Goal: Task Accomplishment & Management: Manage account settings

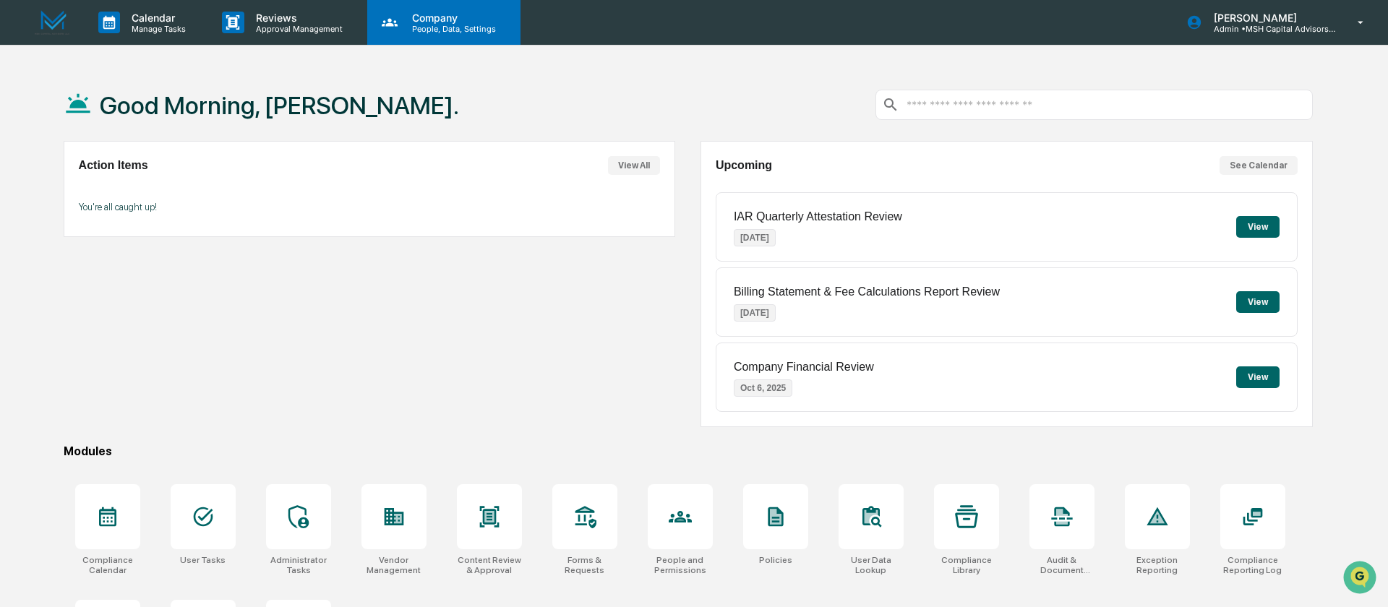
click at [421, 20] on p "Company" at bounding box center [452, 18] width 103 height 12
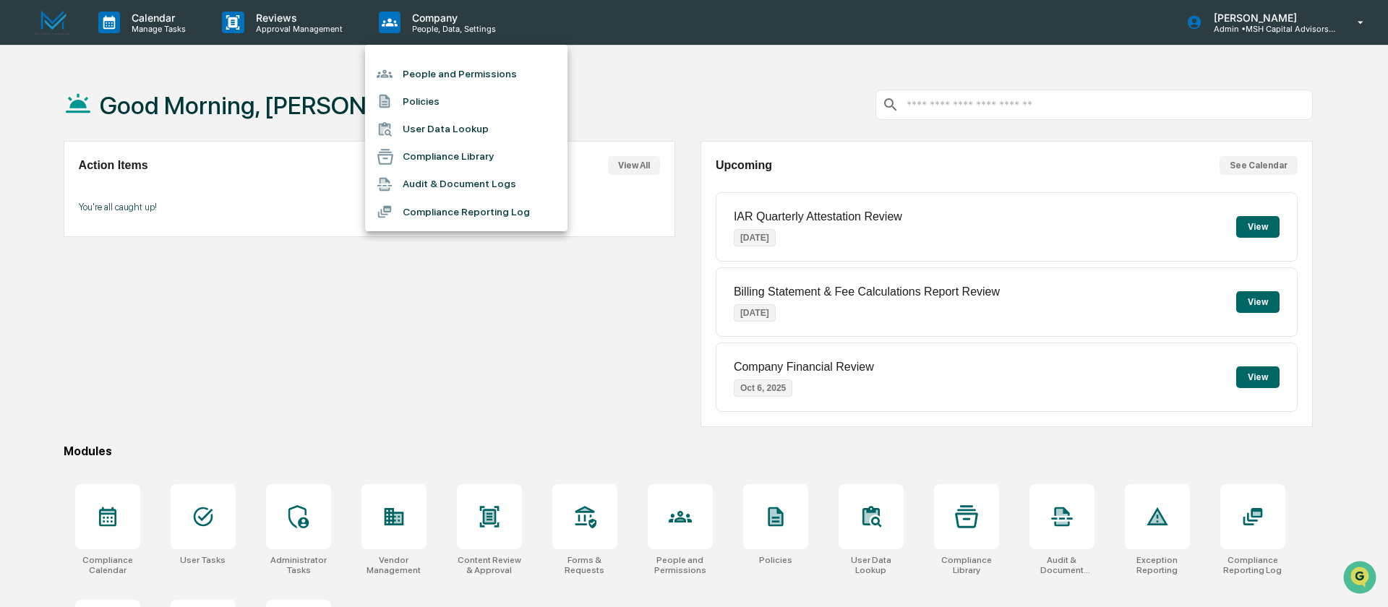
click at [425, 76] on li "People and Permissions" at bounding box center [466, 73] width 202 height 27
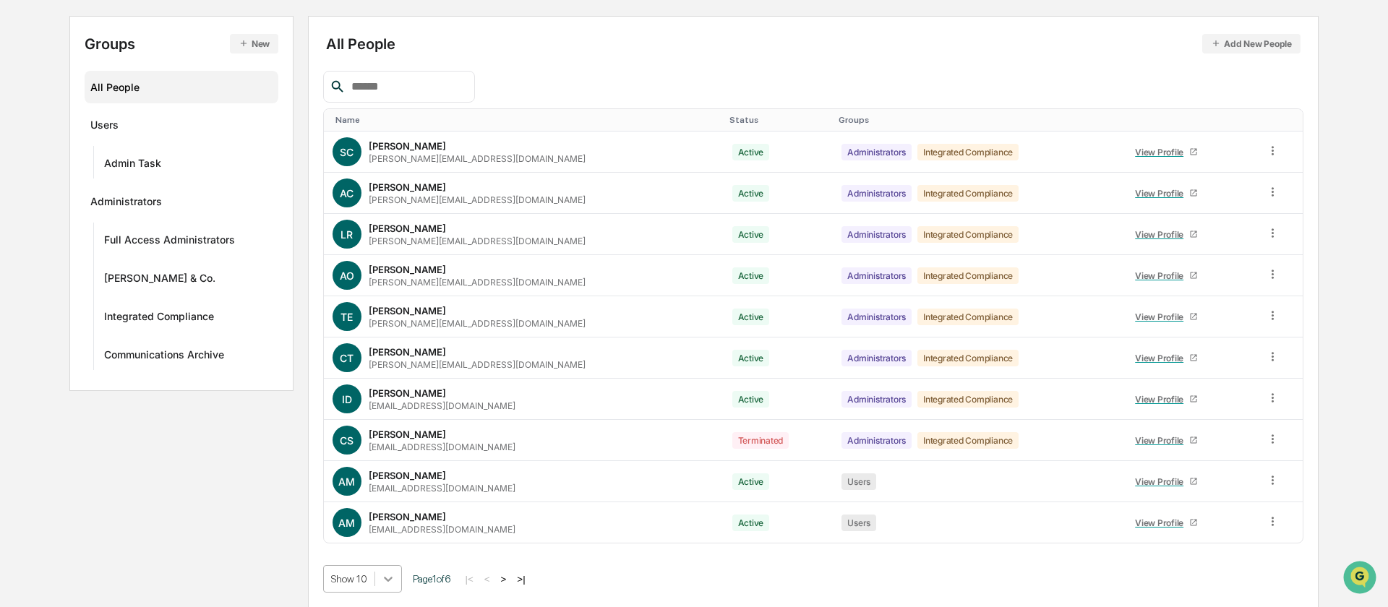
scroll to position [261, 0]
click at [397, 575] on body "Calendar Manage Tasks Reviews Approval Management Company People, Data, Setting…" at bounding box center [694, 230] width 1388 height 755
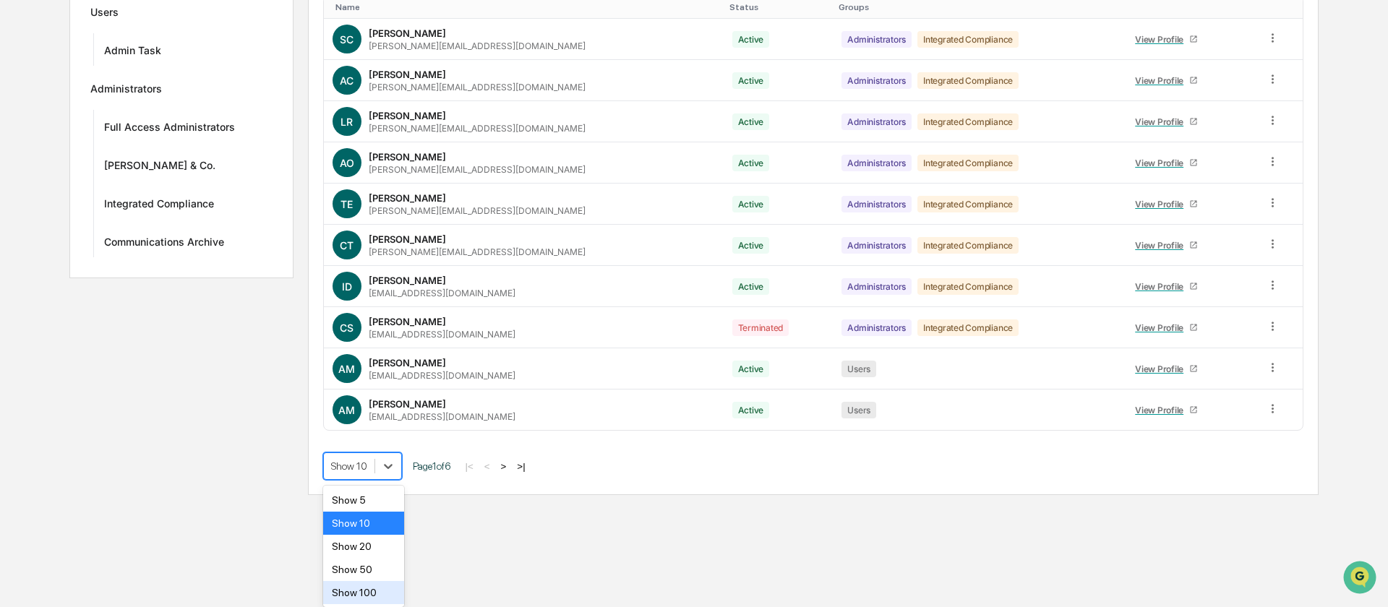
click at [369, 592] on div "Show 100" at bounding box center [364, 592] width 82 height 23
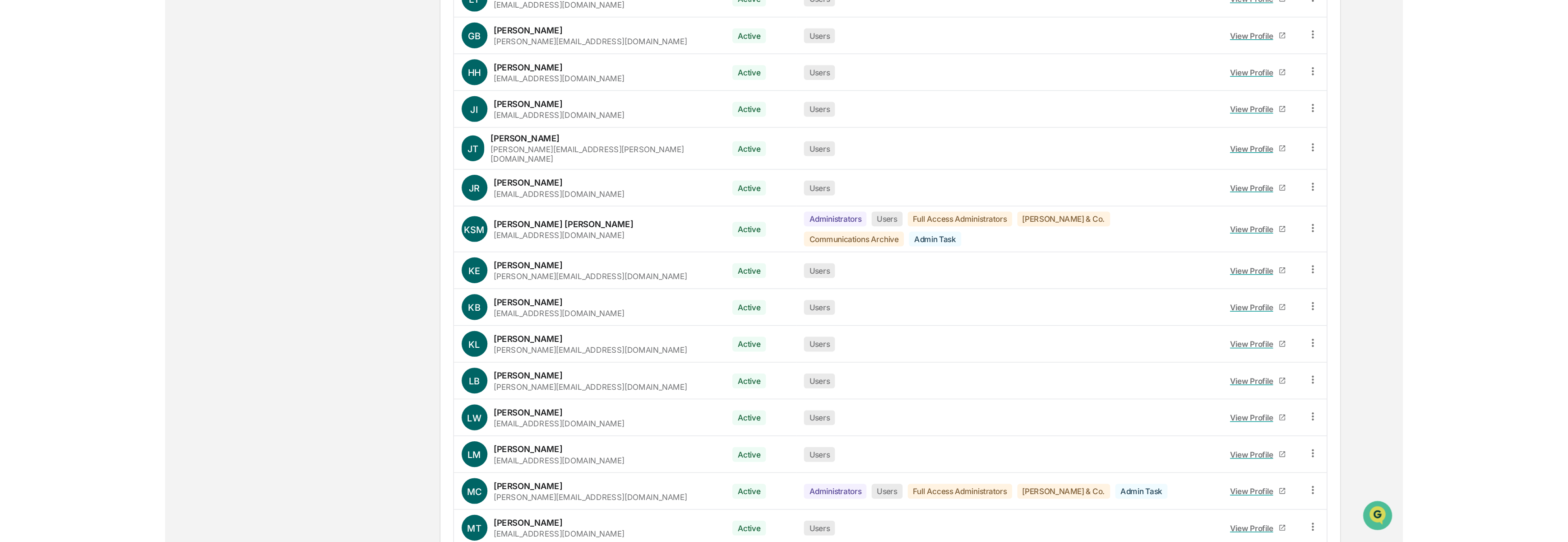
scroll to position [729, 0]
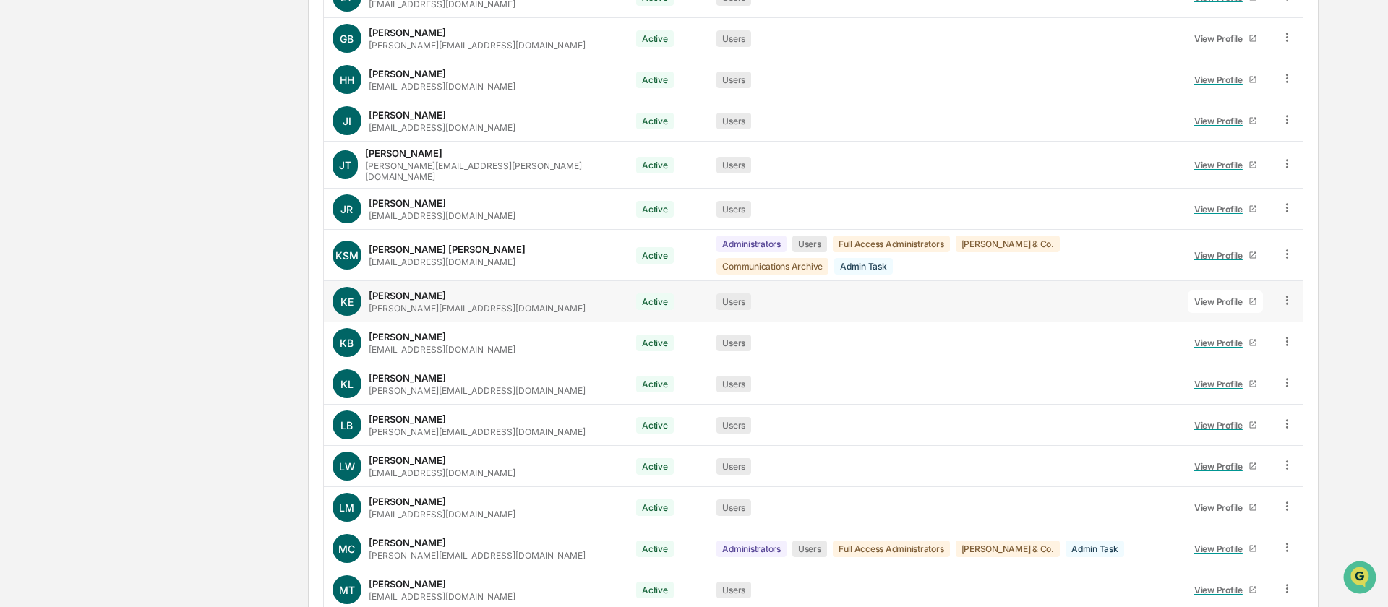
click at [1287, 294] on icon at bounding box center [1287, 301] width 14 height 14
click at [1246, 315] on div "Groups & Permissions" at bounding box center [1220, 323] width 124 height 17
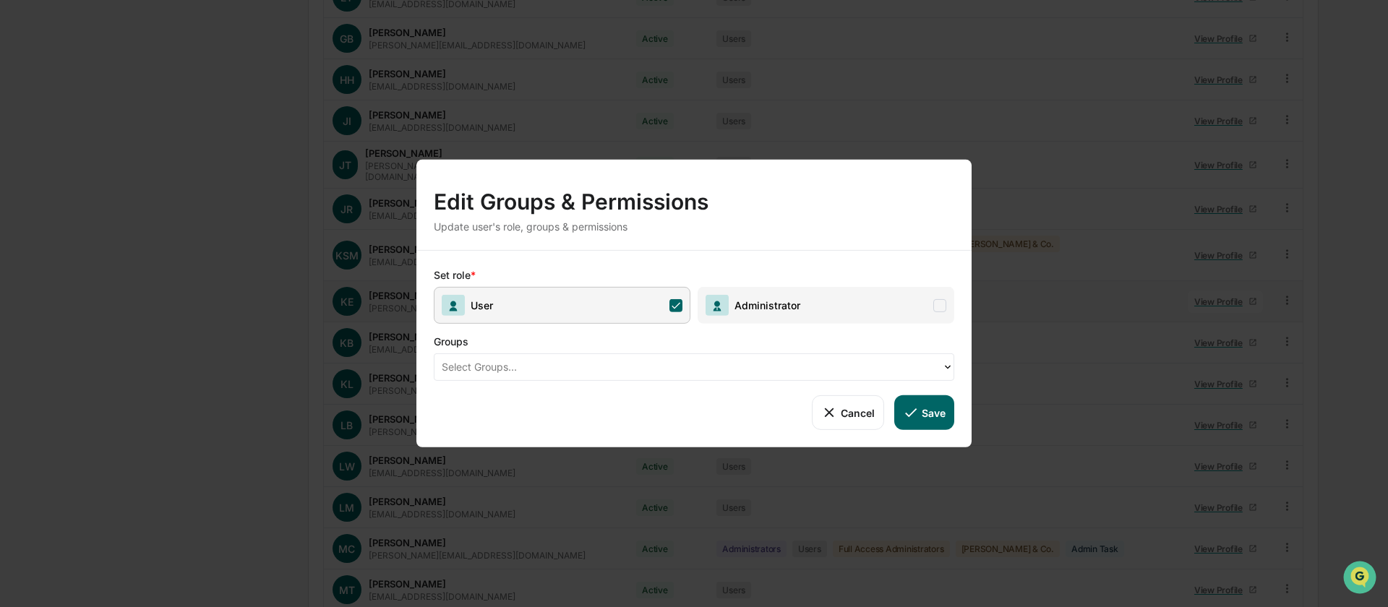
click at [670, 370] on div at bounding box center [688, 367] width 493 height 17
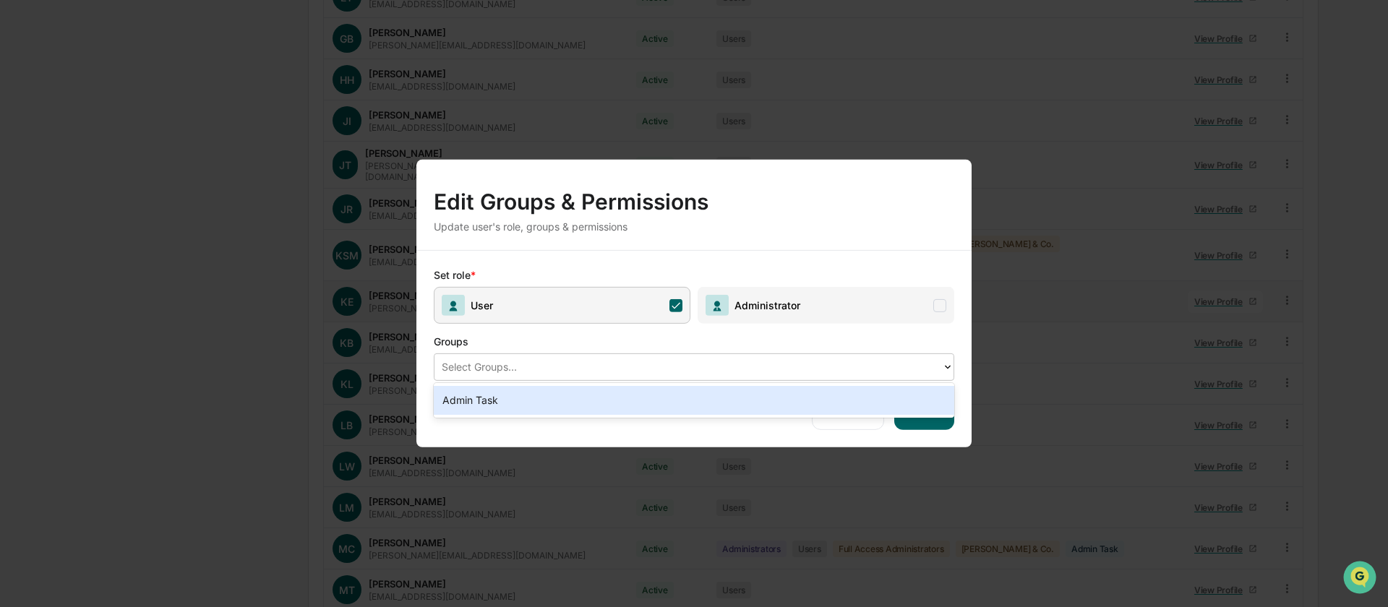
click at [681, 330] on div "Groups" at bounding box center [665, 339] width 463 height 30
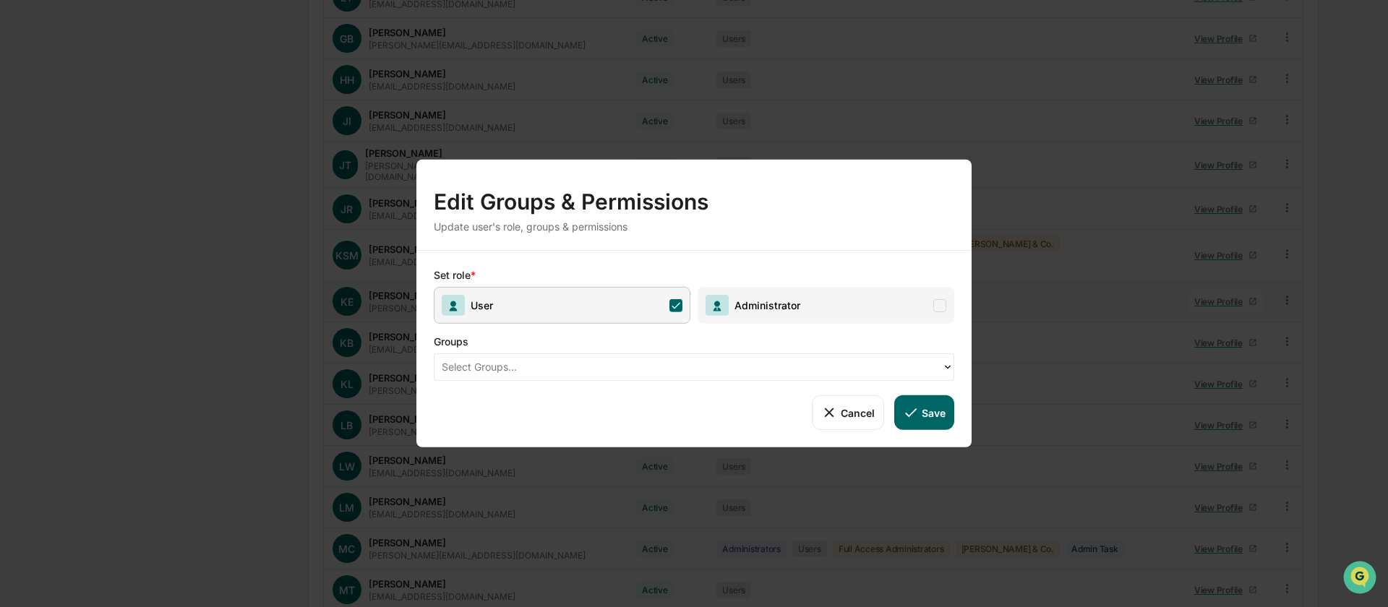
click at [830, 415] on icon at bounding box center [829, 413] width 16 height 16
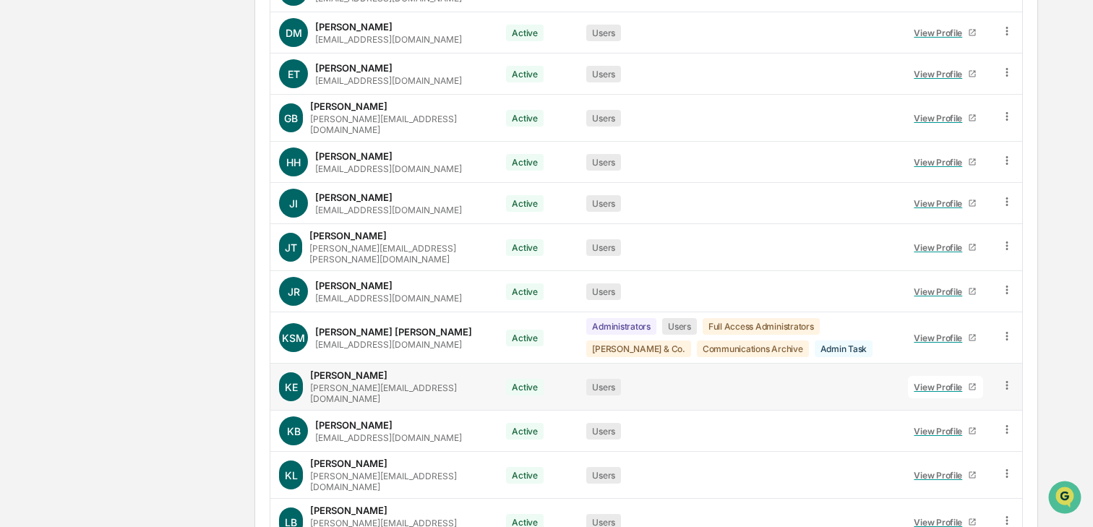
click at [190, 183] on div "Groups New All People Users Admin Task Administrators Full Access Administrator…" at bounding box center [547, 422] width 984 height 2852
